Goal: Obtain resource: Download file/media

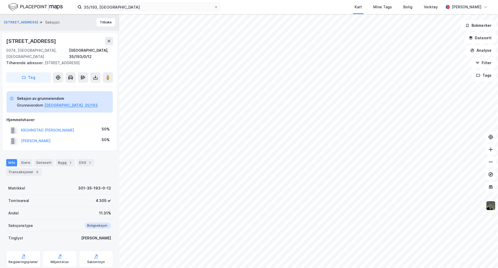
click at [95, 125] on div "KROHNSTAD [PERSON_NAME] 50%" at bounding box center [59, 130] width 106 height 11
click at [109, 8] on input "35/193, [GEOGRAPHIC_DATA]" at bounding box center [148, 7] width 132 height 8
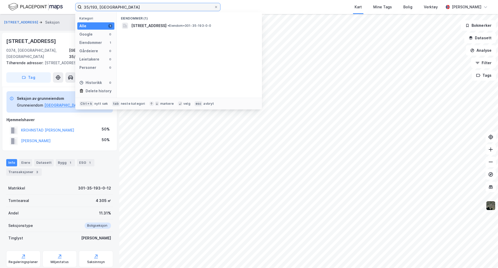
click at [109, 8] on input "35/193, [GEOGRAPHIC_DATA]" at bounding box center [148, 7] width 132 height 8
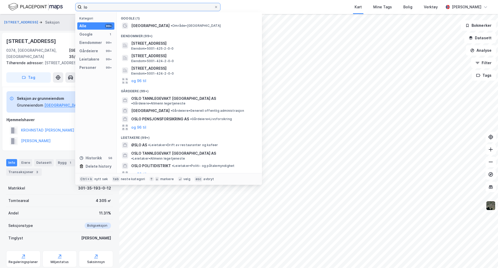
type input "o"
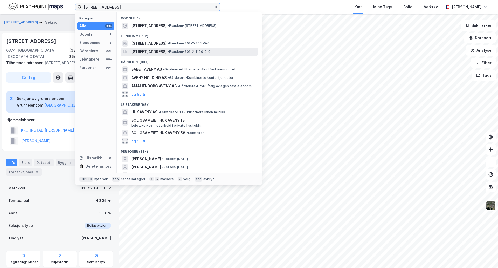
type input "[STREET_ADDRESS]"
click at [167, 49] on span "[STREET_ADDRESS]" at bounding box center [148, 52] width 35 height 6
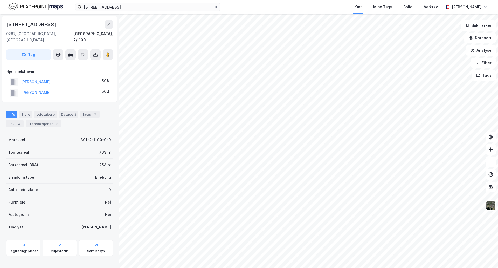
scroll to position [1, 0]
click at [94, 51] on icon at bounding box center [95, 53] width 5 height 5
click at [89, 60] on div "Last ned grunnbok" at bounding box center [72, 64] width 55 height 8
